Goal: Task Accomplishment & Management: Use online tool/utility

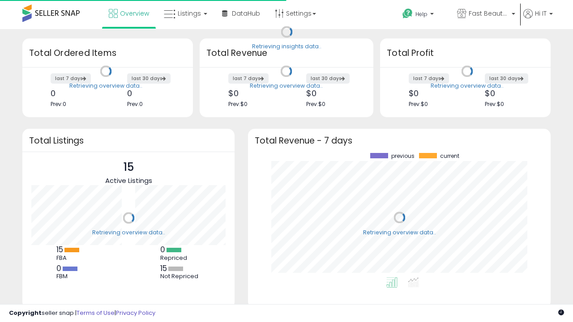
scroll to position [124, 285]
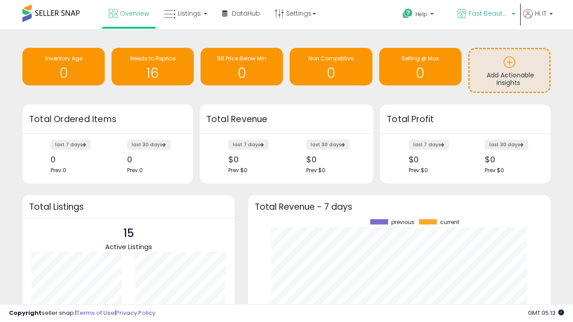
click at [485, 14] on span "Fast Beauty ([GEOGRAPHIC_DATA])" at bounding box center [489, 13] width 40 height 9
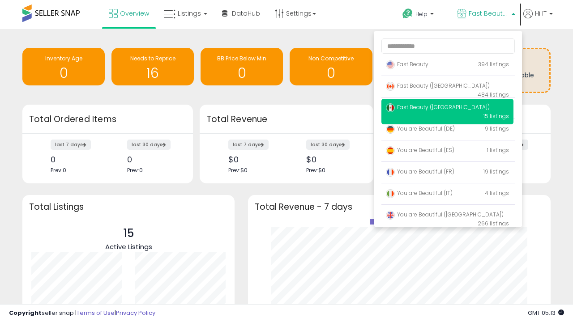
click at [447, 87] on span "Fast Beauty ([GEOGRAPHIC_DATA])" at bounding box center [438, 86] width 104 height 8
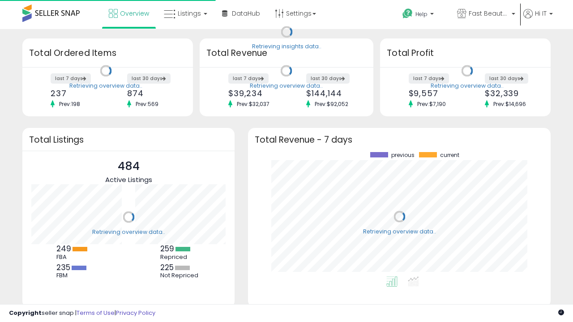
scroll to position [124, 285]
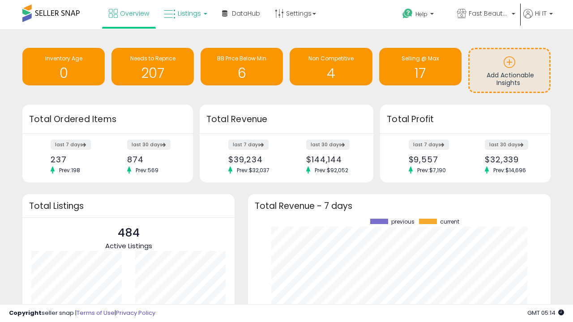
click at [184, 13] on span "Listings" at bounding box center [189, 13] width 23 height 9
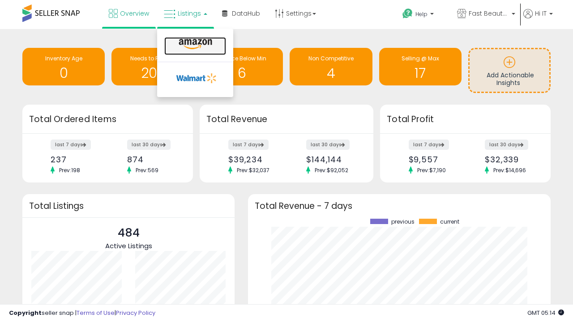
click at [194, 44] on icon at bounding box center [195, 44] width 39 height 12
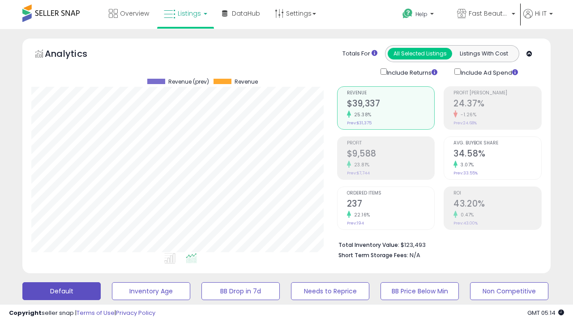
scroll to position [244, 0]
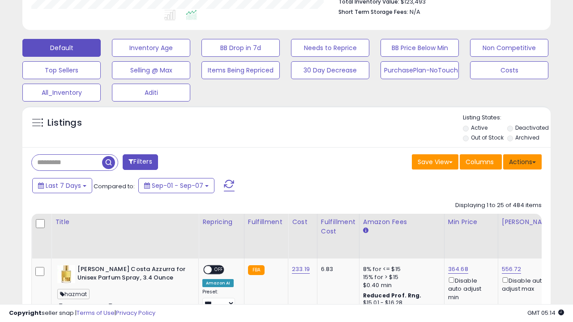
click at [522, 161] on button "Actions" at bounding box center [522, 161] width 38 height 15
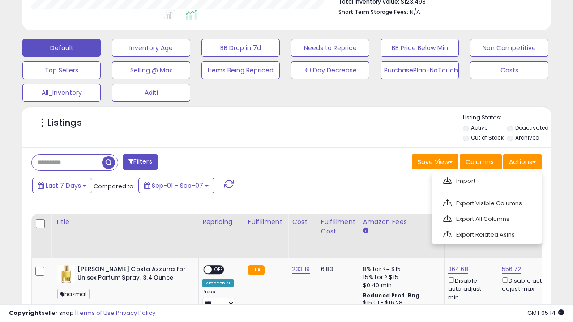
click at [447, 180] on span at bounding box center [447, 180] width 9 height 7
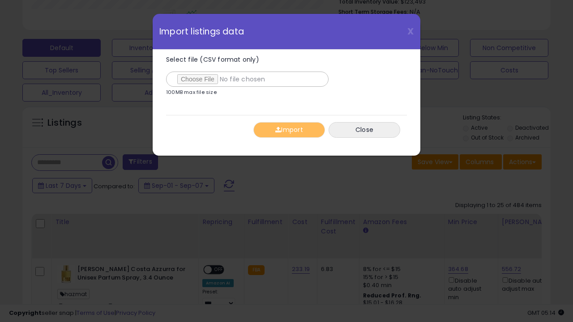
type input "**********"
click at [289, 130] on button "Import" at bounding box center [289, 130] width 72 height 16
